Goal: Task Accomplishment & Management: Complete application form

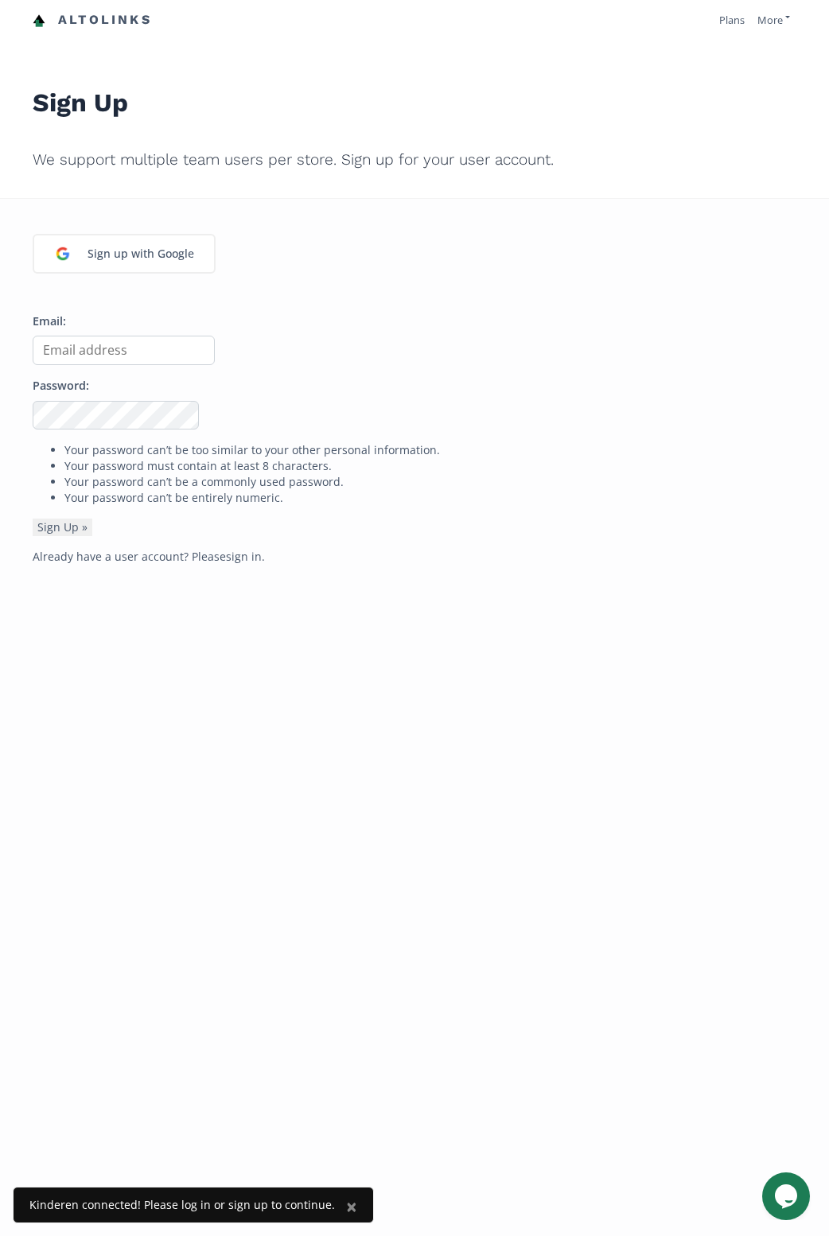
click at [138, 329] on p "Email:" at bounding box center [415, 339] width 764 height 52
click at [141, 344] on input "Email:" at bounding box center [124, 350] width 182 height 29
type input "[EMAIL_ADDRESS][DOMAIN_NAME]"
click at [33, 519] on button "Sign Up »" at bounding box center [63, 528] width 60 height 18
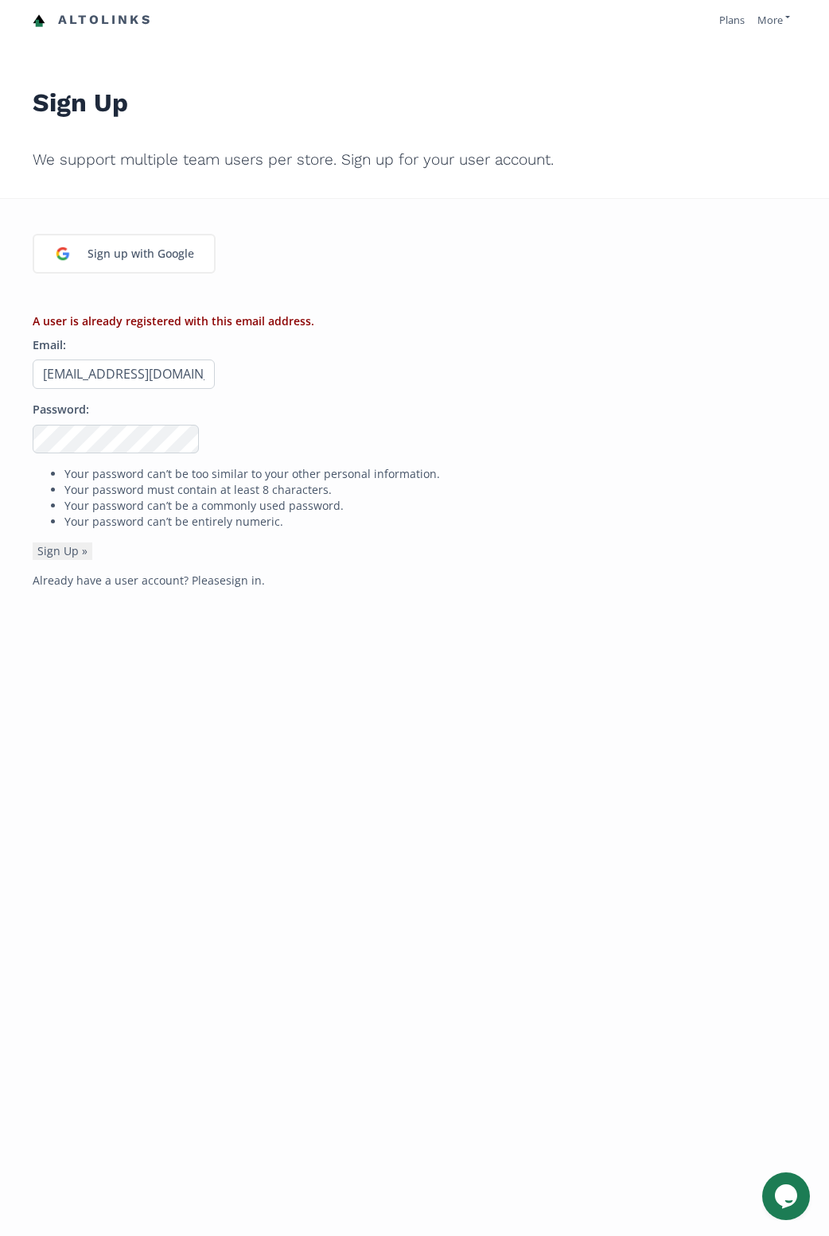
click at [234, 571] on div "Sign up with Google A user is already registered with this email address. Email…" at bounding box center [415, 464] width 788 height 531
click at [233, 579] on link "sign in" at bounding box center [244, 580] width 36 height 15
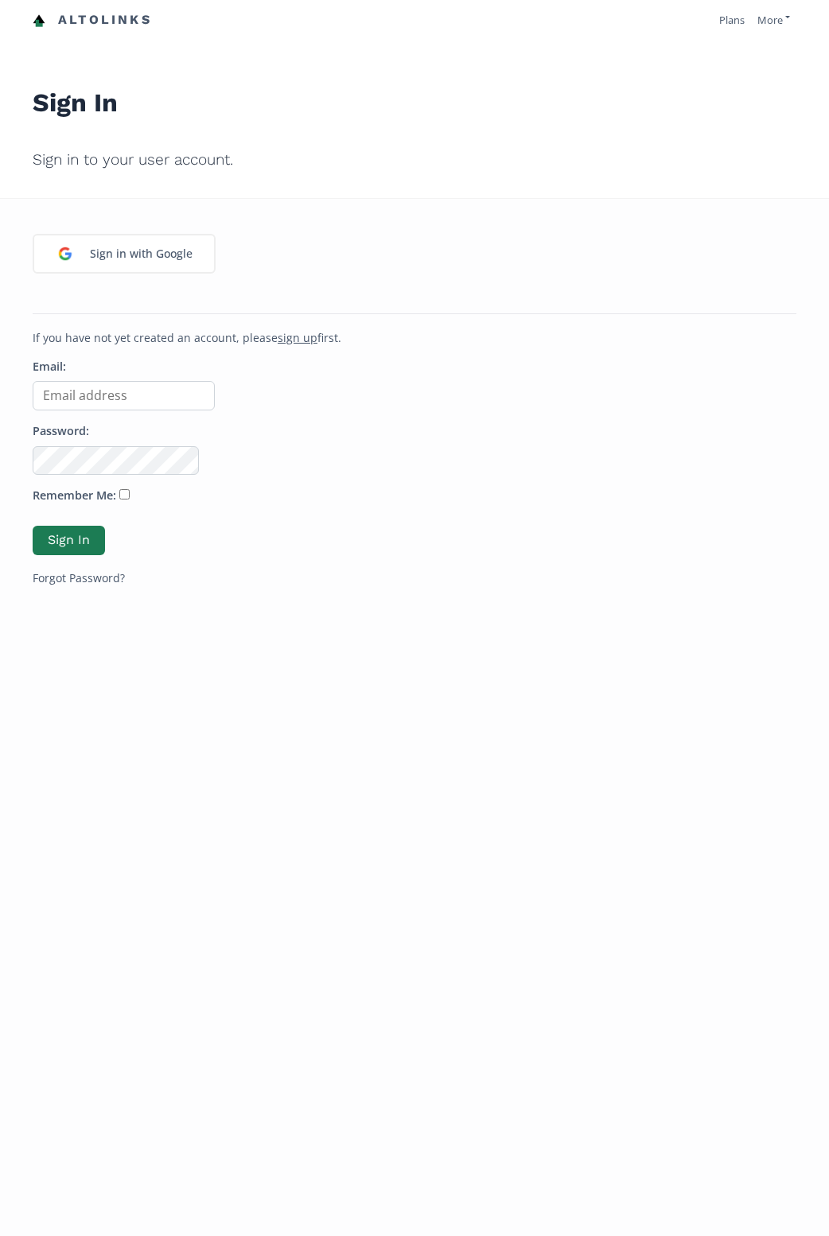
click at [111, 396] on input "Email:" at bounding box center [124, 395] width 182 height 29
type input "[EMAIL_ADDRESS][DOMAIN_NAME]"
click at [33, 526] on button "Sign In" at bounding box center [69, 540] width 72 height 29
